Goal: Task Accomplishment & Management: Complete application form

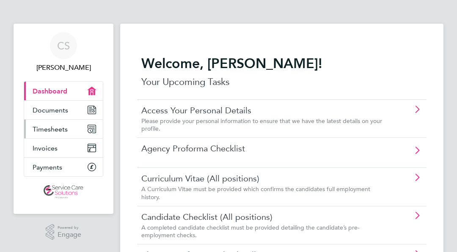
click at [49, 132] on span "Timesheets" at bounding box center [50, 129] width 35 height 8
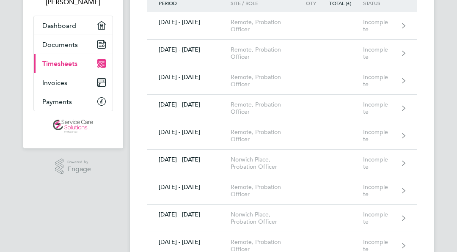
scroll to position [68, 0]
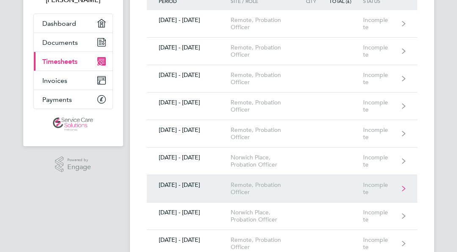
click at [240, 185] on div "Remote, Probation Officer" at bounding box center [266, 189] width 70 height 14
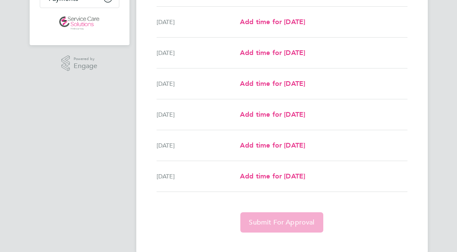
scroll to position [184, 0]
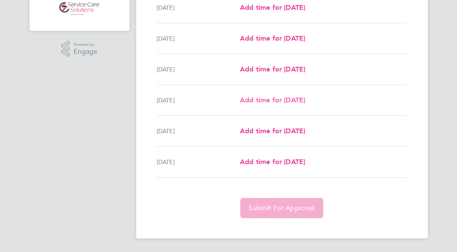
click at [268, 95] on link "Add time for [DATE]" at bounding box center [272, 100] width 65 height 10
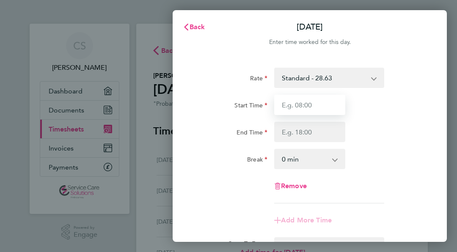
click at [328, 101] on input "Start Time" at bounding box center [309, 105] width 71 height 20
type input "09:00"
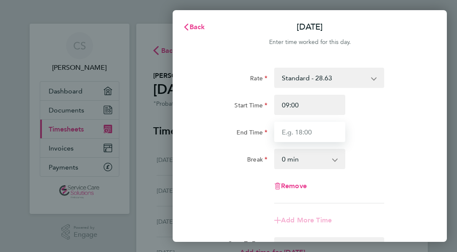
click at [305, 127] on input "End Time" at bounding box center [309, 132] width 71 height 20
type input "12:00"
click at [409, 113] on div "Start Time 09:00" at bounding box center [310, 105] width 234 height 20
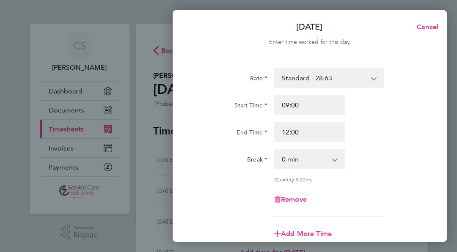
click at [432, 103] on div "Rate Standard - 28.63 Start Time 09:00 End Time 12:00 Break 0 min 15 min 30 min…" at bounding box center [310, 188] width 274 height 261
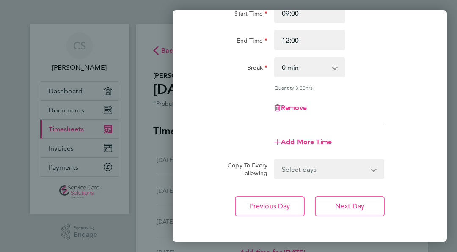
scroll to position [130, 0]
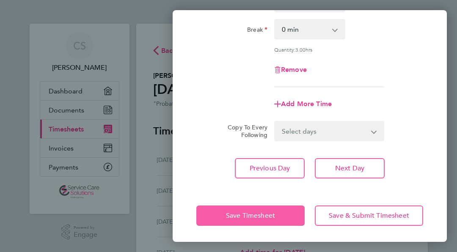
click at [256, 213] on span "Save Timesheet" at bounding box center [250, 216] width 49 height 8
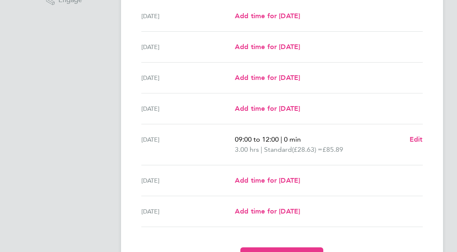
scroll to position [254, 0]
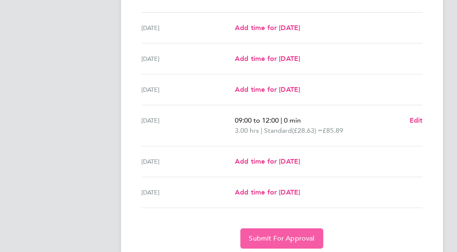
click at [278, 237] on span "Submit For Approval" at bounding box center [282, 238] width 66 height 8
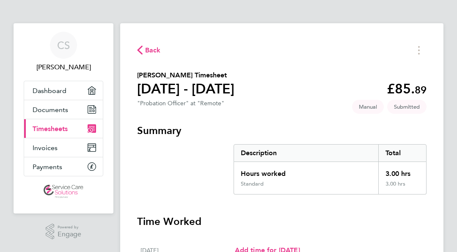
scroll to position [0, 0]
click at [136, 56] on div "Back [PERSON_NAME] Timesheet [DATE] - [DATE] £85. 89 "Probation Officer" at "Re…" at bounding box center [281, 253] width 323 height 459
click at [150, 41] on div "Back [PERSON_NAME] Timesheet [DATE] - [DATE] £85. 89 "Probation Officer" at "Re…" at bounding box center [281, 253] width 323 height 459
click at [146, 48] on span "Back" at bounding box center [153, 51] width 16 height 10
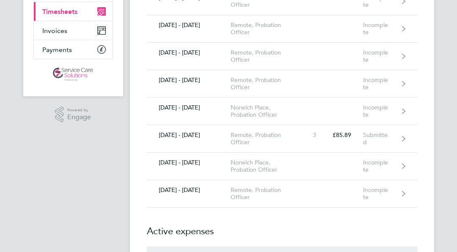
scroll to position [118, 0]
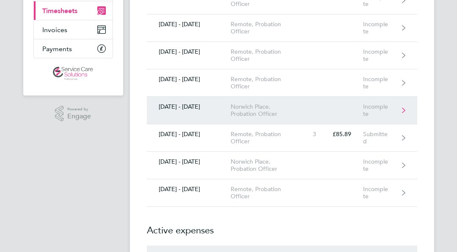
click at [302, 111] on link "[DATE] - [DATE] [GEOGRAPHIC_DATA], Probation Officer Incomplete" at bounding box center [282, 111] width 270 height 28
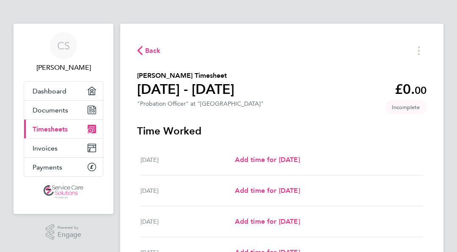
click at [257, 154] on div "[DATE] Add time for [DATE] Add time for [DATE]" at bounding box center [281, 160] width 283 height 31
click at [259, 160] on span "Add time for [DATE]" at bounding box center [267, 160] width 65 height 8
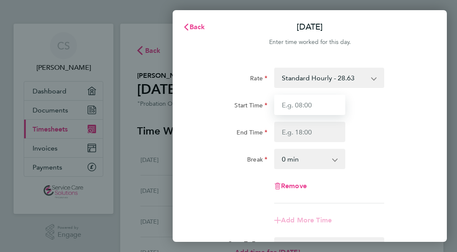
click at [321, 101] on input "Start Time" at bounding box center [309, 105] width 71 height 20
type input "08:30"
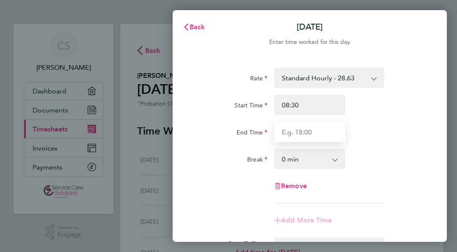
click at [306, 131] on input "End Time" at bounding box center [309, 132] width 71 height 20
type input "16:30"
click at [311, 151] on select "0 min 15 min 30 min 45 min 60 min 75 min 90 min" at bounding box center [304, 159] width 59 height 19
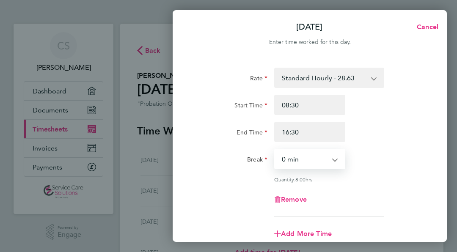
select select "30"
click at [275, 150] on select "0 min 15 min 30 min 45 min 60 min 75 min 90 min" at bounding box center [304, 159] width 59 height 19
click at [369, 195] on div "Remove" at bounding box center [310, 200] width 234 height 20
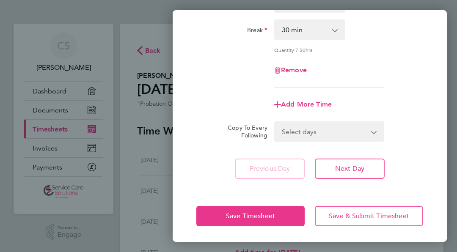
scroll to position [130, 0]
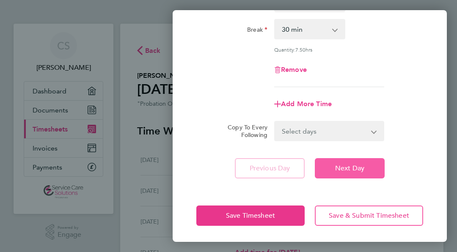
click at [337, 168] on span "Next Day" at bounding box center [349, 168] width 29 height 8
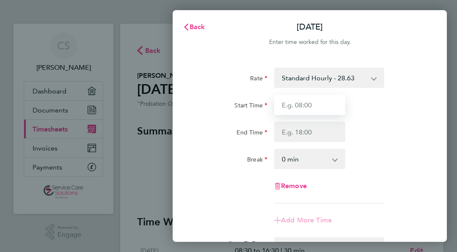
click at [315, 109] on input "Start Time" at bounding box center [309, 105] width 71 height 20
type input "08:30"
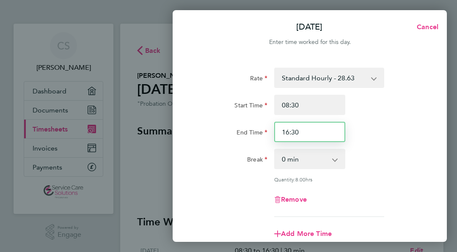
click at [286, 132] on input "16:30" at bounding box center [309, 132] width 71 height 20
click at [290, 132] on input "16:30" at bounding box center [309, 132] width 71 height 20
type input "17:30"
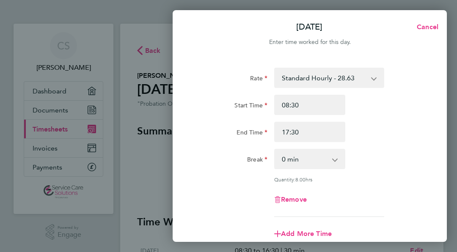
click at [297, 156] on select "0 min 15 min 30 min 45 min 60 min 75 min 90 min" at bounding box center [304, 159] width 59 height 19
select select "30"
click at [275, 150] on select "0 min 15 min 30 min 45 min 60 min 75 min 90 min" at bounding box center [304, 159] width 59 height 19
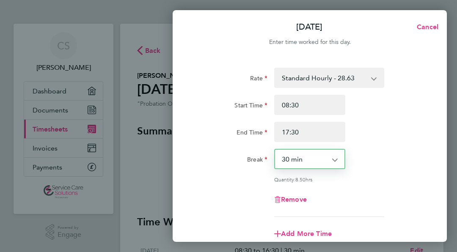
click at [390, 177] on div "Quantity: 8.50 hrs" at bounding box center [310, 179] width 234 height 7
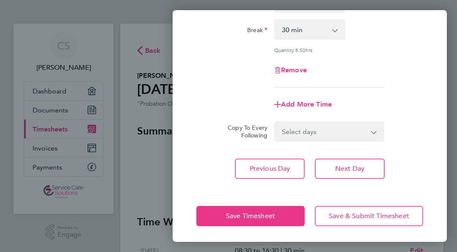
scroll to position [130, 0]
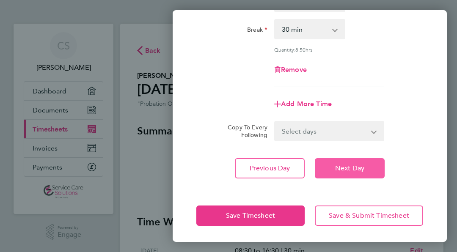
click at [353, 172] on button "Next Day" at bounding box center [350, 168] width 70 height 20
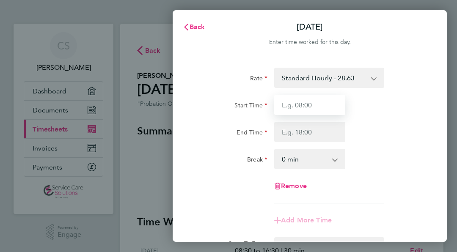
click at [312, 109] on input "Start Time" at bounding box center [309, 105] width 71 height 20
type input "08:00"
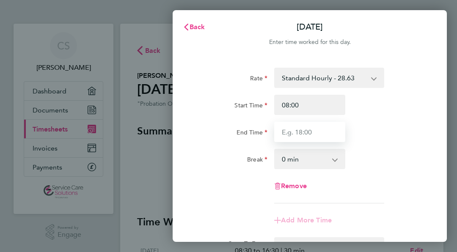
click at [302, 141] on input "End Time" at bounding box center [309, 132] width 71 height 20
type input "17:00"
click at [303, 167] on select "0 min 15 min 30 min 45 min 60 min 75 min 90 min" at bounding box center [304, 159] width 59 height 19
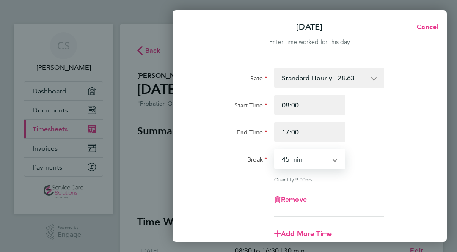
click at [275, 150] on select "0 min 15 min 30 min 45 min 60 min 75 min 90 min" at bounding box center [304, 159] width 59 height 19
click at [306, 160] on select "0 min 15 min 30 min 45 min 60 min 75 min 90 min" at bounding box center [304, 159] width 59 height 19
select select "30"
click at [275, 150] on select "0 min 15 min 30 min 45 min 60 min 75 min 90 min" at bounding box center [304, 159] width 59 height 19
click at [397, 173] on div "Rate Standard Hourly - 28.63 Start Time 08:00 End Time 17:00 Break 0 min 15 min…" at bounding box center [309, 142] width 227 height 149
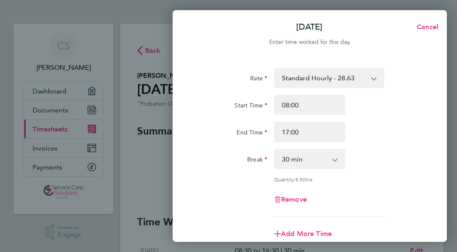
click at [397, 173] on div "Rate Standard Hourly - 28.63 Start Time 08:00 End Time 17:00 Break 0 min 15 min…" at bounding box center [309, 142] width 227 height 149
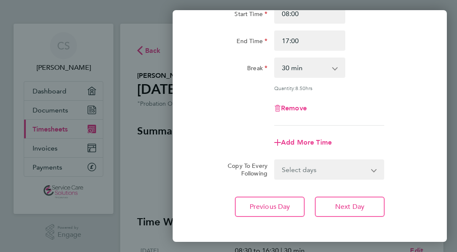
scroll to position [130, 0]
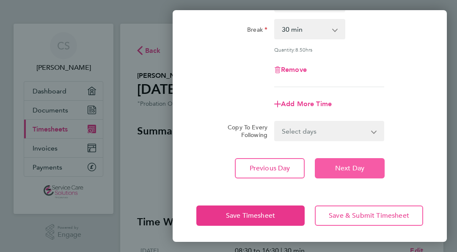
click at [369, 166] on button "Next Day" at bounding box center [350, 168] width 70 height 20
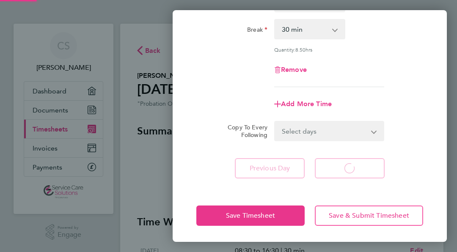
scroll to position [117, 0]
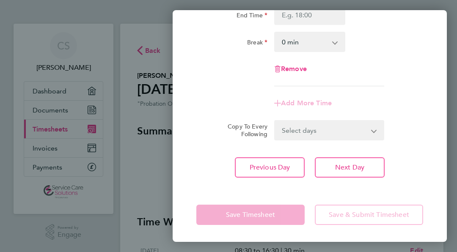
click at [423, 125] on div "Copy To Every Following Select days Day Weekend (Sat-Sun) [DATE] [DATE] [DATE]" at bounding box center [310, 130] width 234 height 20
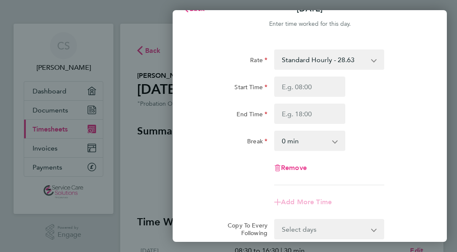
scroll to position [0, 0]
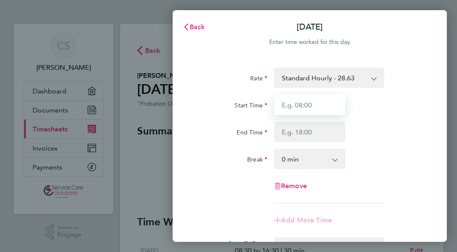
click at [319, 112] on input "Start Time" at bounding box center [309, 105] width 71 height 20
type input "08:30"
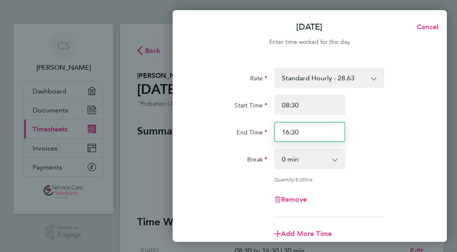
click at [294, 132] on input "16:30" at bounding box center [309, 132] width 71 height 20
click at [301, 132] on input "16:30" at bounding box center [309, 132] width 71 height 20
click at [290, 132] on input "16:00" at bounding box center [309, 132] width 71 height 20
type input "17:00"
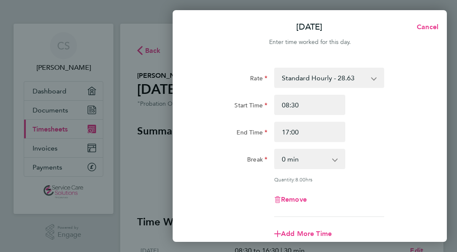
click at [395, 173] on div "Rate Standard Hourly - 28.63 Start Time 08:30 End Time 17:00 Break 0 min 15 min…" at bounding box center [309, 142] width 227 height 149
click at [323, 168] on select "0 min 15 min 30 min 45 min 60 min 75 min 90 min" at bounding box center [304, 159] width 59 height 19
select select "30"
click at [275, 150] on select "0 min 15 min 30 min 45 min 60 min 75 min 90 min" at bounding box center [304, 159] width 59 height 19
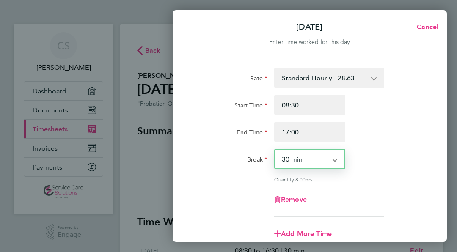
click at [401, 179] on div "Quantity: 8.00 hrs" at bounding box center [310, 179] width 234 height 7
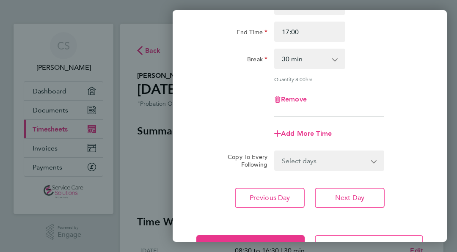
scroll to position [118, 0]
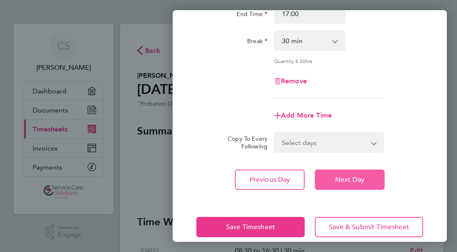
click at [372, 175] on button "Next Day" at bounding box center [350, 180] width 70 height 20
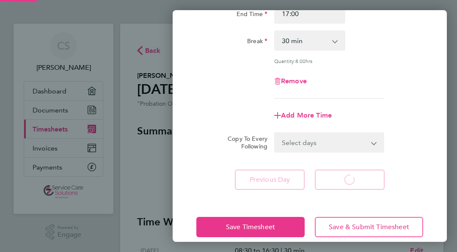
scroll to position [117, 0]
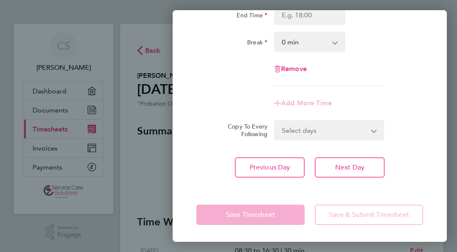
click at [428, 116] on div "Rate Standard Hourly - 28.63 Start Time End Time Break 0 min 15 min 30 min 45 m…" at bounding box center [310, 64] width 274 height 248
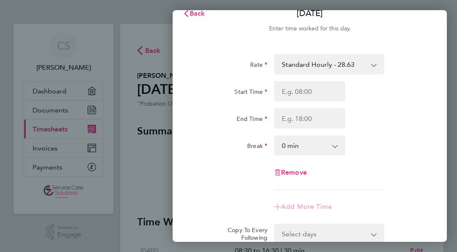
scroll to position [0, 0]
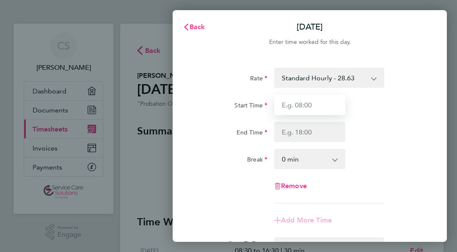
click at [310, 103] on input "Start Time" at bounding box center [309, 105] width 71 height 20
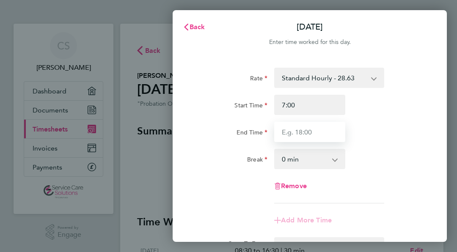
type input "07:00"
click at [312, 134] on input "End Time" at bounding box center [309, 132] width 71 height 20
type input "18:00"
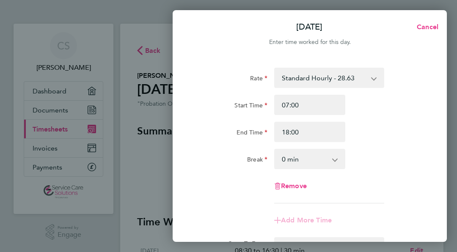
click at [339, 159] on app-icon-cross-button at bounding box center [339, 159] width 10 height 19
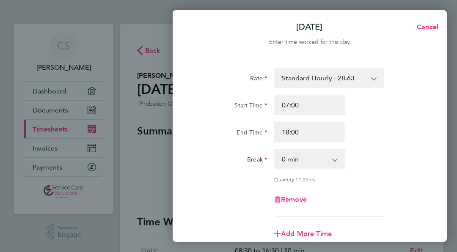
click at [336, 156] on app-icon-cross-button at bounding box center [339, 159] width 10 height 19
click at [335, 157] on app-icon-cross-button at bounding box center [339, 159] width 10 height 19
click at [341, 161] on app-icon-cross-button at bounding box center [339, 159] width 10 height 19
click at [294, 157] on select "0 min 15 min 30 min 45 min 60 min 75 min 90 min" at bounding box center [304, 159] width 59 height 19
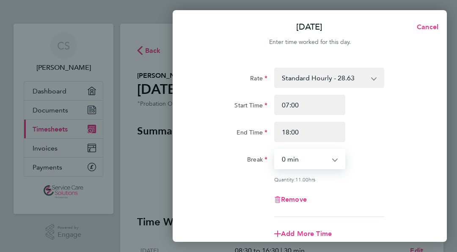
select select "60"
click at [275, 150] on select "0 min 15 min 30 min 45 min 60 min 75 min 90 min" at bounding box center [304, 159] width 59 height 19
click at [395, 199] on div "Remove" at bounding box center [310, 200] width 234 height 20
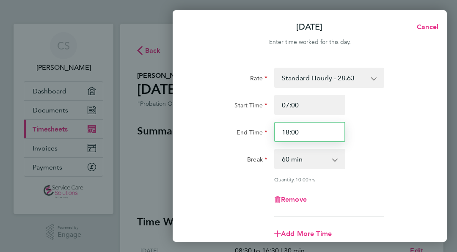
click at [306, 132] on input "18:00" at bounding box center [309, 132] width 71 height 20
click at [290, 134] on input "18:00" at bounding box center [309, 132] width 71 height 20
click at [295, 134] on input "17:00" at bounding box center [309, 132] width 71 height 20
type input "17:30"
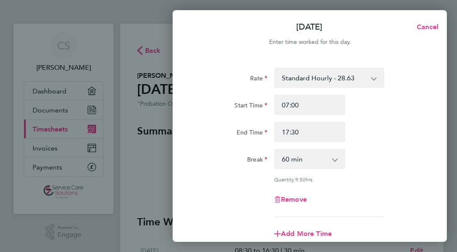
click at [386, 152] on div "Break 0 min 15 min 30 min 45 min 60 min 75 min 90 min" at bounding box center [310, 159] width 234 height 20
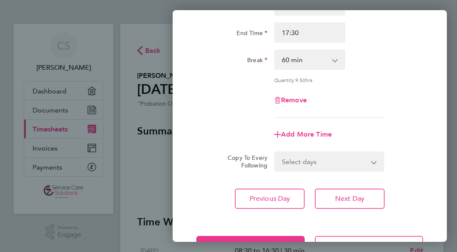
scroll to position [118, 0]
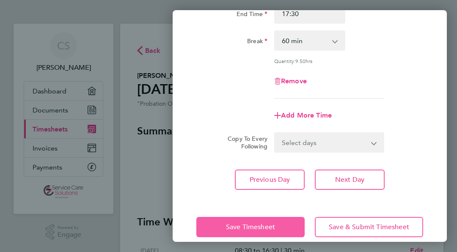
click at [246, 225] on span "Save Timesheet" at bounding box center [250, 227] width 49 height 8
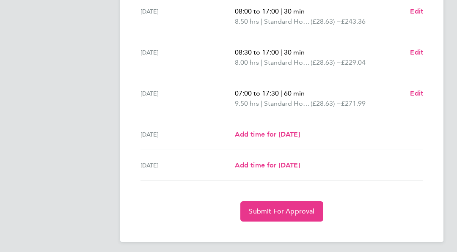
scroll to position [325, 0]
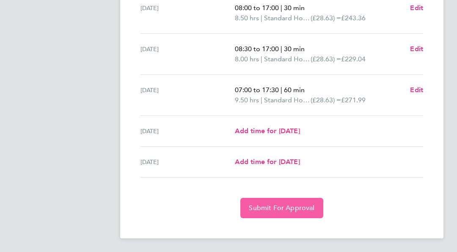
click at [262, 215] on button "Submit For Approval" at bounding box center [281, 208] width 83 height 20
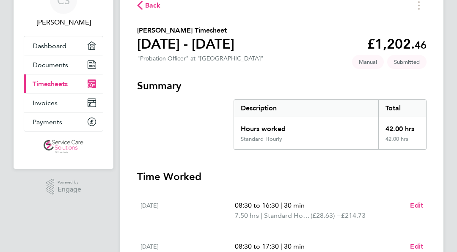
scroll to position [0, 0]
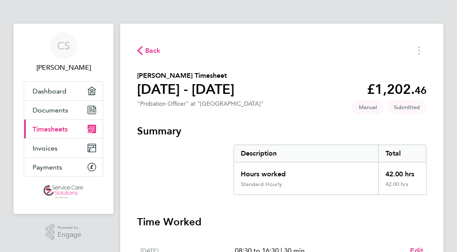
click at [160, 52] on div "Back" at bounding box center [281, 50] width 289 height 13
click at [149, 51] on span "Back" at bounding box center [153, 51] width 16 height 10
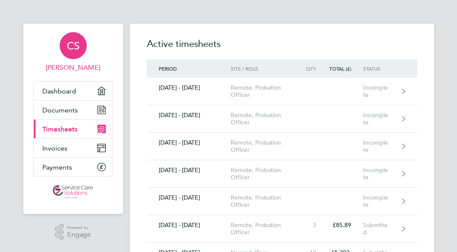
click at [62, 52] on div "CS" at bounding box center [73, 45] width 27 height 27
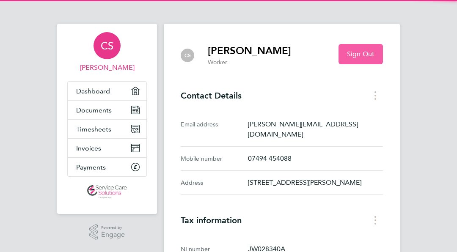
click at [374, 55] on span "Sign Out" at bounding box center [361, 54] width 28 height 8
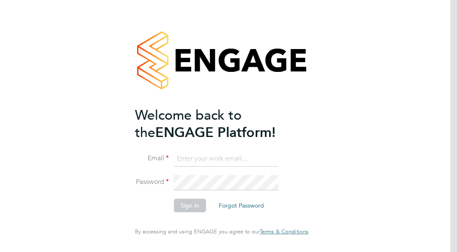
type input "[PERSON_NAME][EMAIL_ADDRESS][DOMAIN_NAME]"
